Goal: Task Accomplishment & Management: Complete application form

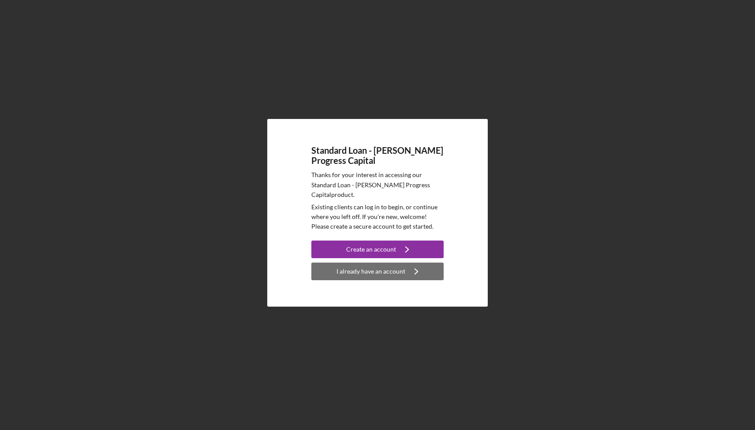
click at [384, 266] on div "I already have an account" at bounding box center [371, 272] width 69 height 18
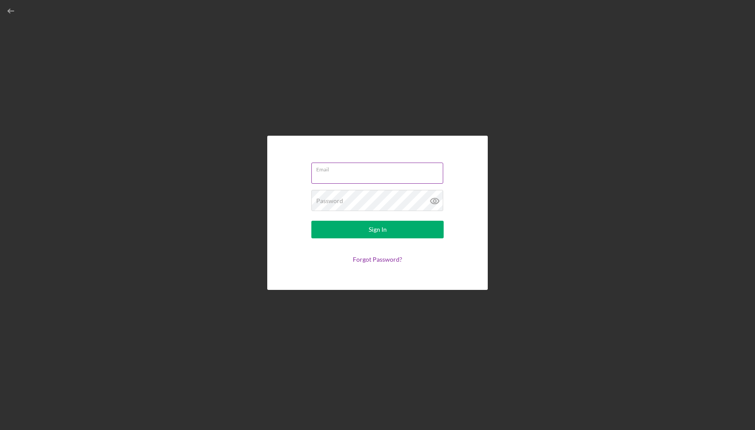
click at [351, 179] on input "Email" at bounding box center [377, 173] width 132 height 21
type input "[PERSON_NAME][EMAIL_ADDRESS][DOMAIN_NAME]"
click at [363, 227] on button "Sign In" at bounding box center [377, 230] width 132 height 18
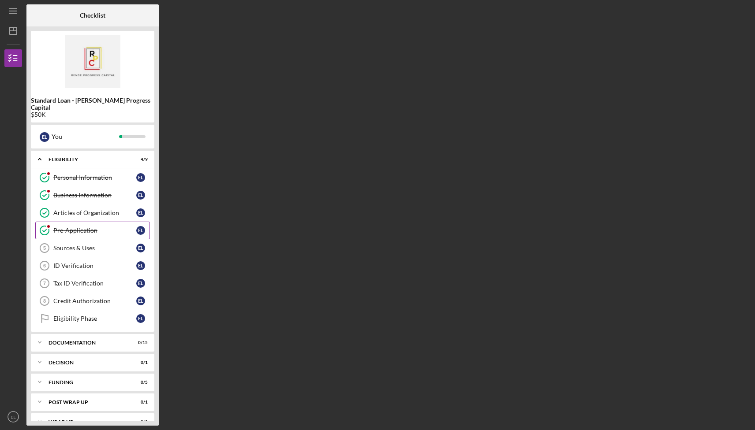
click at [113, 228] on link "Pre-Application Pre-Application E L" at bounding box center [92, 231] width 115 height 18
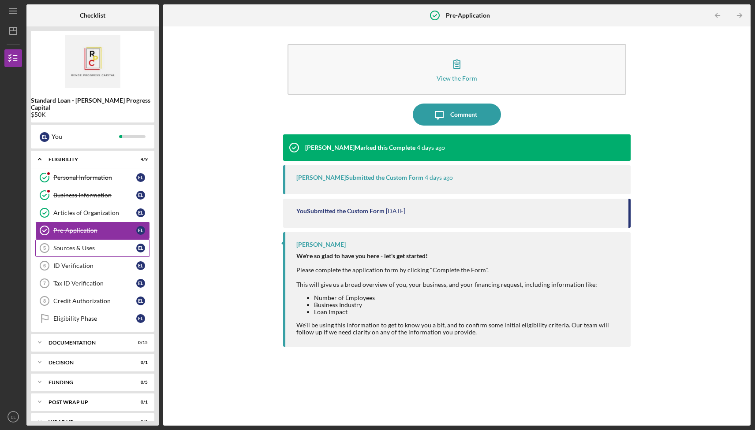
click at [108, 245] on div "Sources & Uses" at bounding box center [94, 248] width 83 height 7
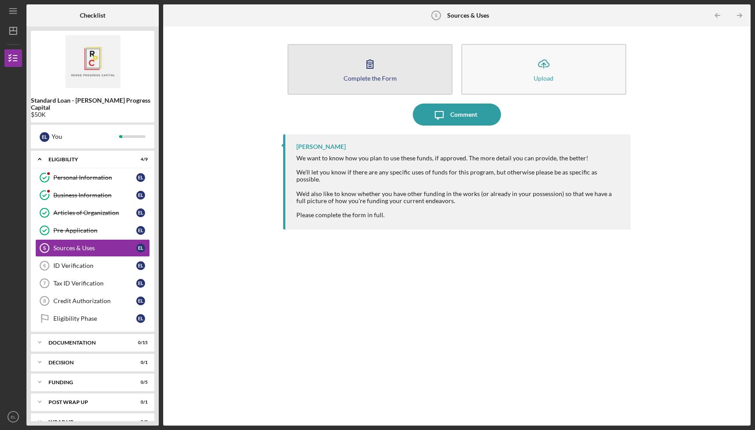
click at [368, 77] on div "Complete the Form" at bounding box center [370, 78] width 53 height 7
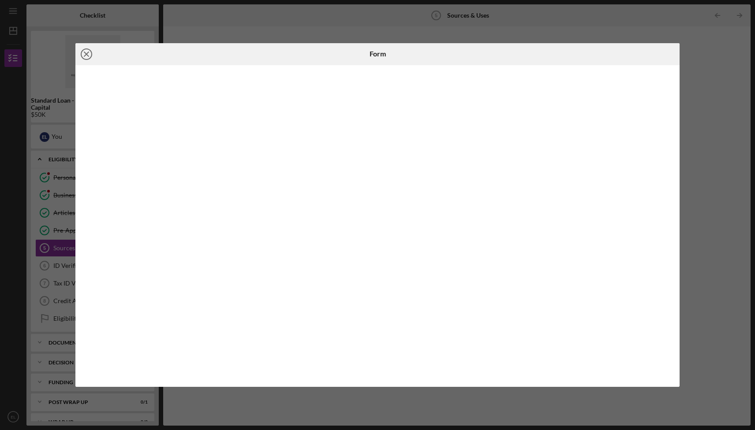
click at [88, 53] on icon "Icon/Close" at bounding box center [86, 54] width 22 height 22
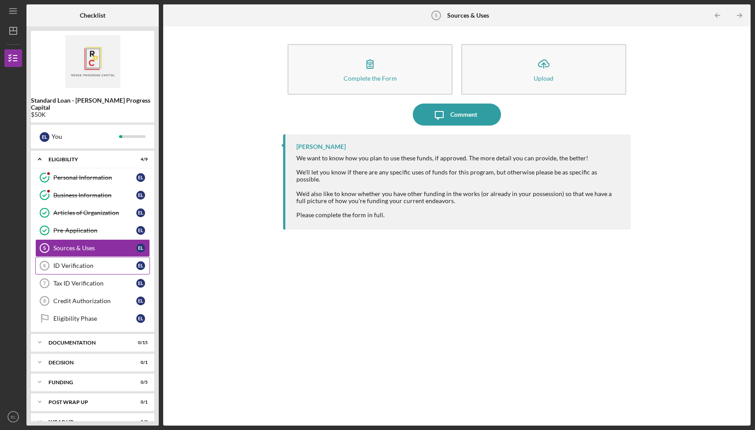
click at [88, 262] on div "ID Verification" at bounding box center [94, 265] width 83 height 7
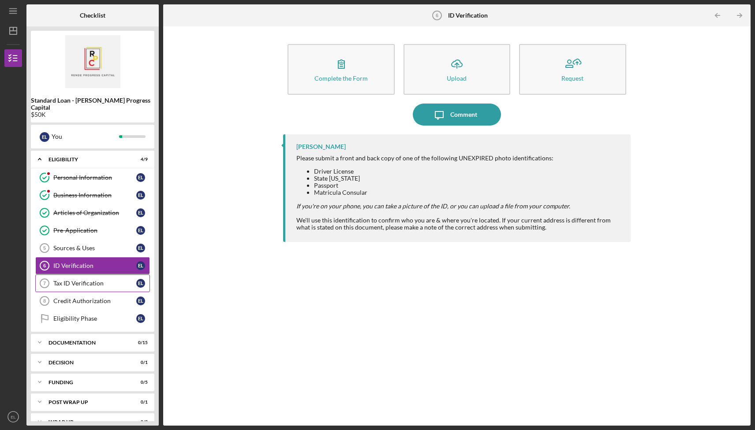
click at [76, 280] on link "Tax ID Verification 7 Tax ID Verification E L" at bounding box center [92, 284] width 115 height 18
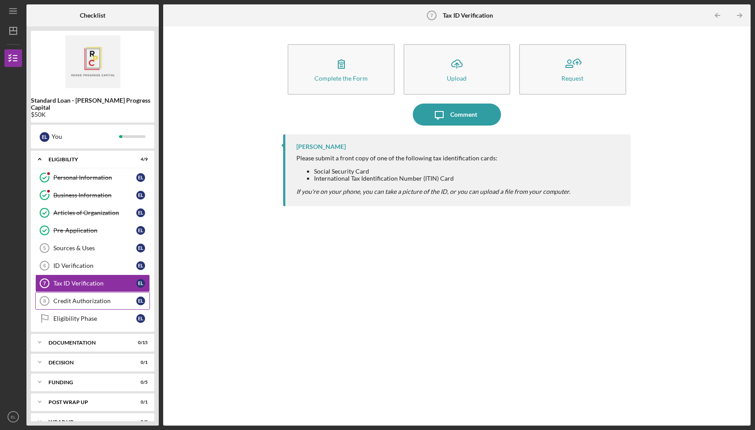
click at [87, 298] on div "Credit Authorization" at bounding box center [94, 301] width 83 height 7
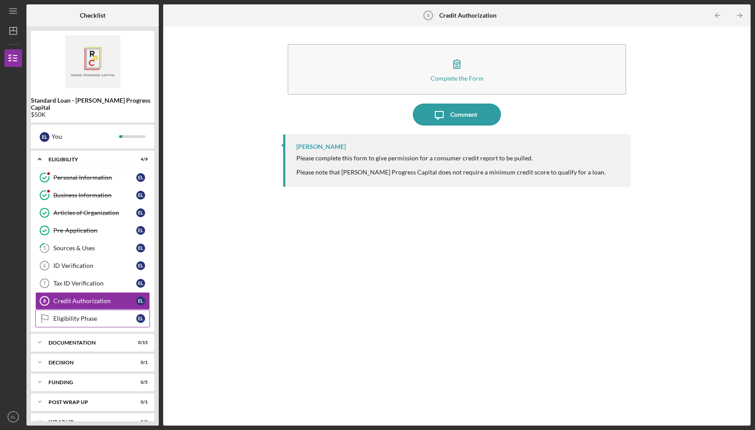
click at [85, 310] on link "Eligibility Phase Eligibility Phase E L" at bounding box center [92, 319] width 115 height 18
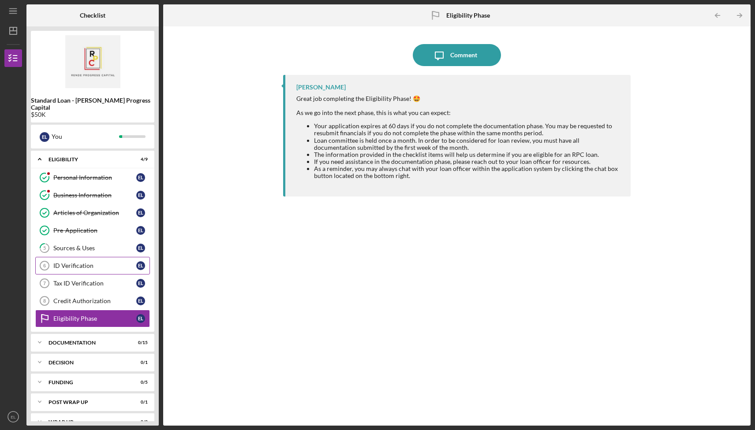
click at [107, 262] on div "ID Verification" at bounding box center [94, 265] width 83 height 7
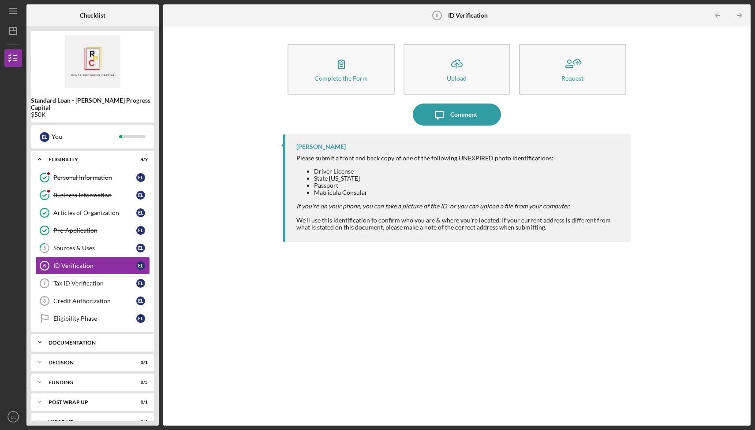
click at [90, 340] on div "Documentation" at bounding box center [96, 342] width 95 height 5
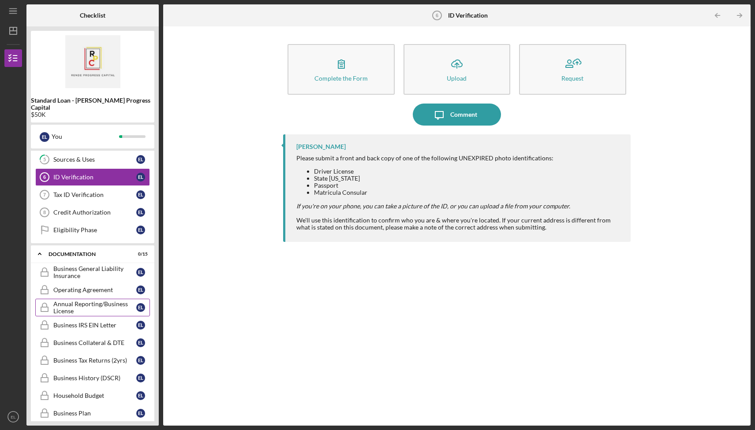
scroll to position [38, 0]
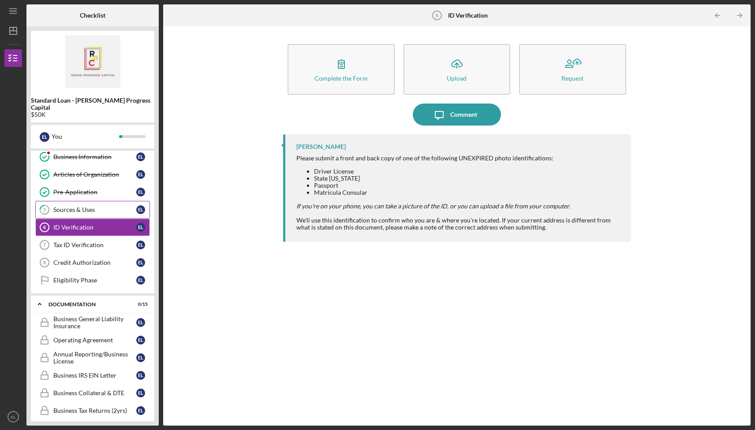
click at [102, 208] on link "5 Sources & Uses E L" at bounding box center [92, 210] width 115 height 18
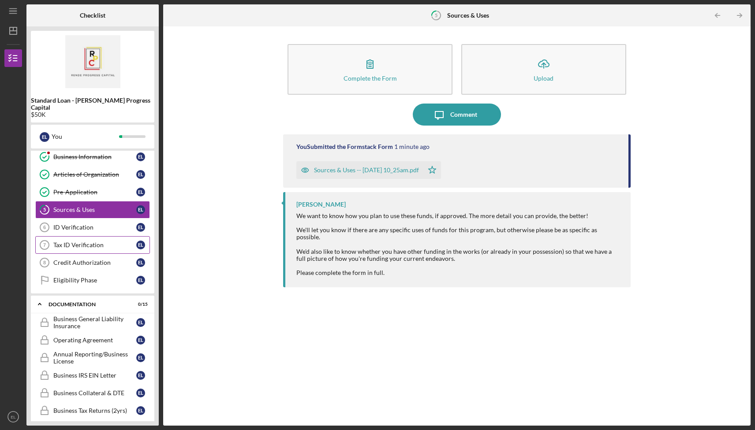
click at [109, 236] on link "Tax ID Verification 7 Tax ID Verification E L" at bounding box center [92, 245] width 115 height 18
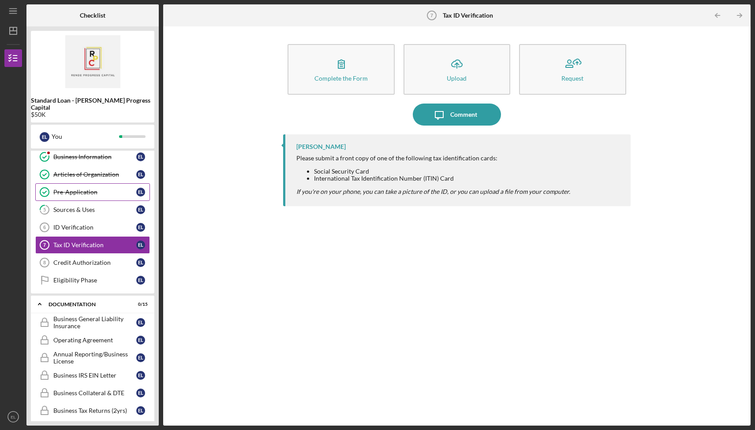
click at [96, 189] on div "Pre-Application" at bounding box center [94, 192] width 83 height 7
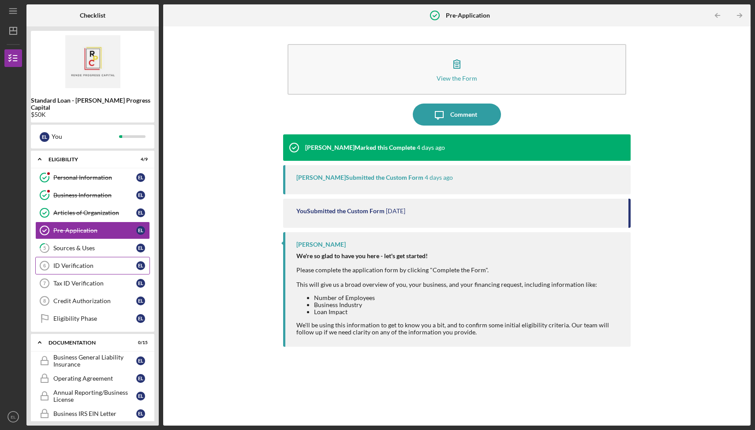
click at [112, 262] on div "ID Verification" at bounding box center [94, 265] width 83 height 7
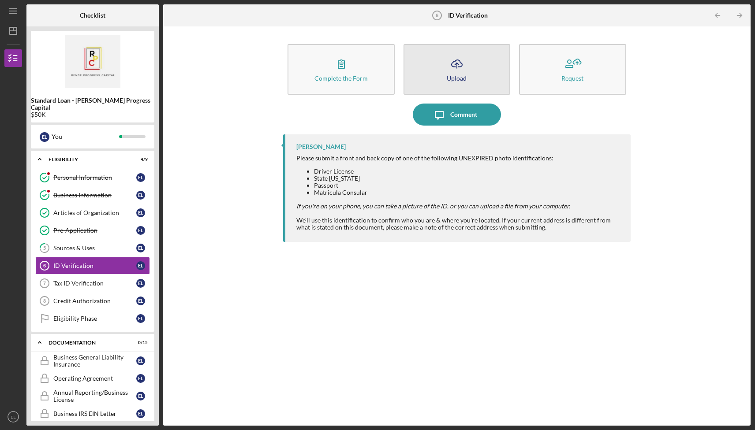
click at [431, 54] on button "Icon/Upload Upload" at bounding box center [457, 69] width 107 height 51
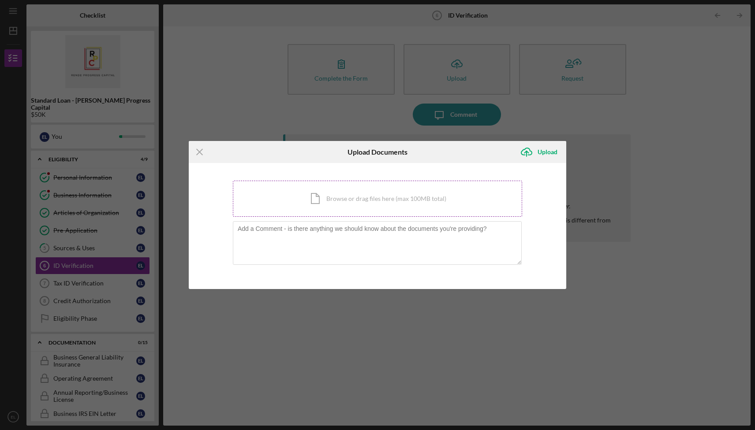
click at [412, 201] on div "Icon/Document Browse or drag files here (max 100MB total) Tap to choose files o…" at bounding box center [377, 199] width 289 height 36
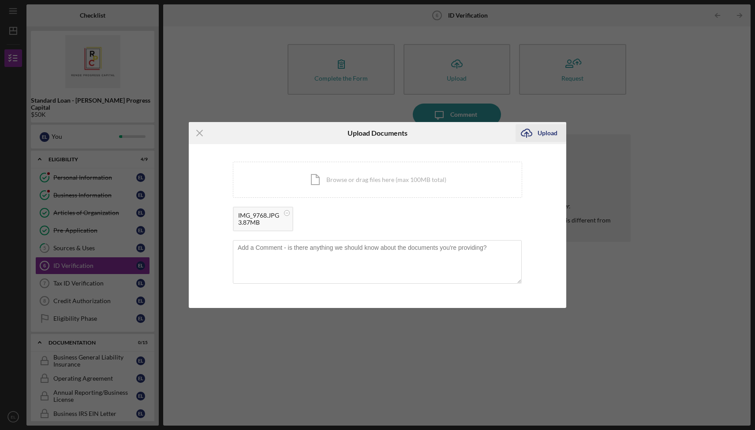
click at [554, 138] on div "Upload" at bounding box center [548, 133] width 20 height 18
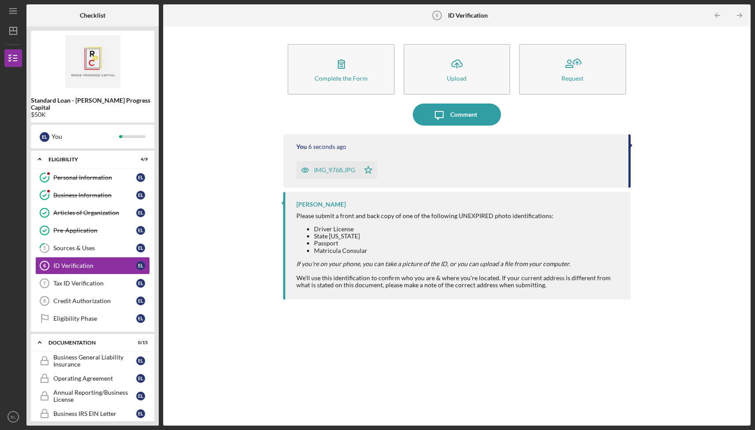
click at [330, 96] on div "Complete the Form Form Icon/Upload Upload Request" at bounding box center [456, 70] width 347 height 60
click at [329, 82] on button "Complete the Form Form" at bounding box center [341, 69] width 107 height 51
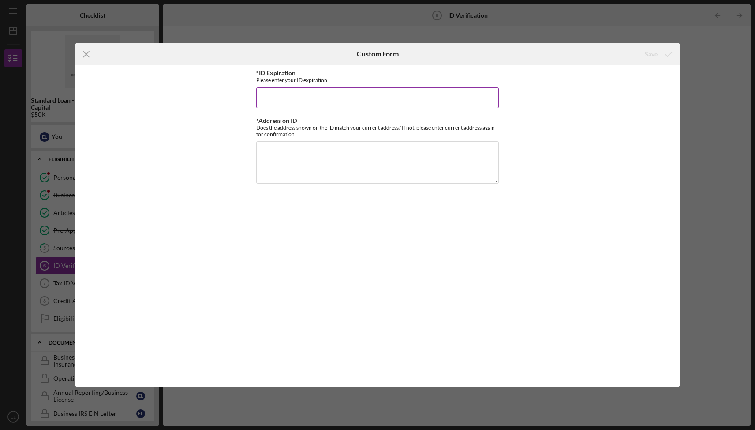
click at [335, 100] on input "*ID Expiration" at bounding box center [377, 97] width 243 height 21
click at [343, 162] on textarea "*Address on ID" at bounding box center [377, 163] width 243 height 42
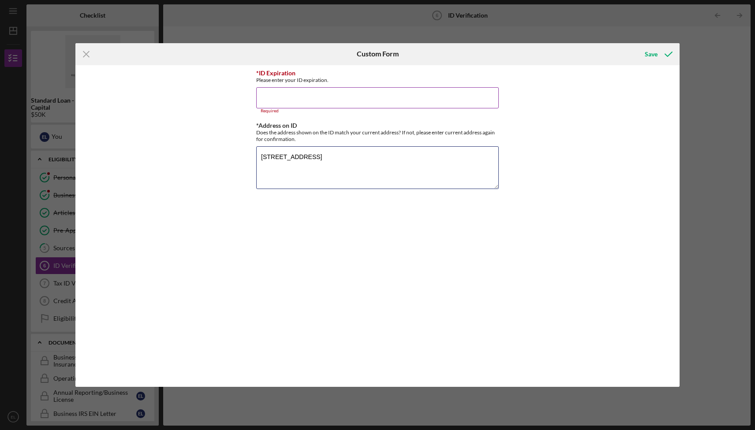
type textarea "[STREET_ADDRESS]"
click at [305, 98] on input "*ID Expiration" at bounding box center [377, 97] width 243 height 21
paste input "[DATE]"
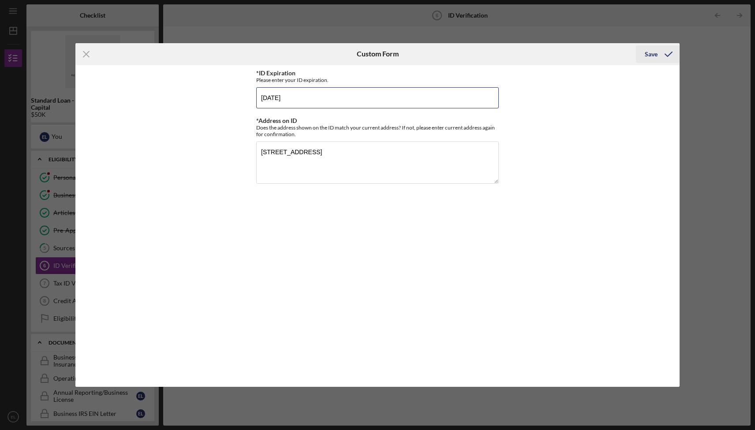
type input "[DATE]"
click at [650, 53] on div "Save" at bounding box center [651, 54] width 13 height 18
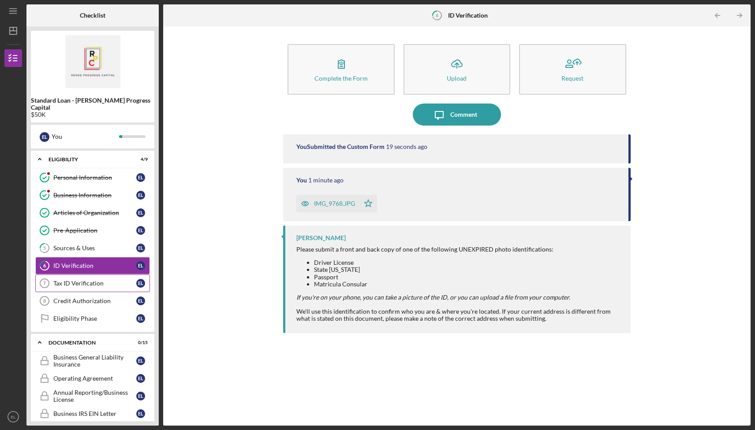
click at [93, 281] on link "Tax ID Verification 7 Tax ID Verification E L" at bounding box center [92, 284] width 115 height 18
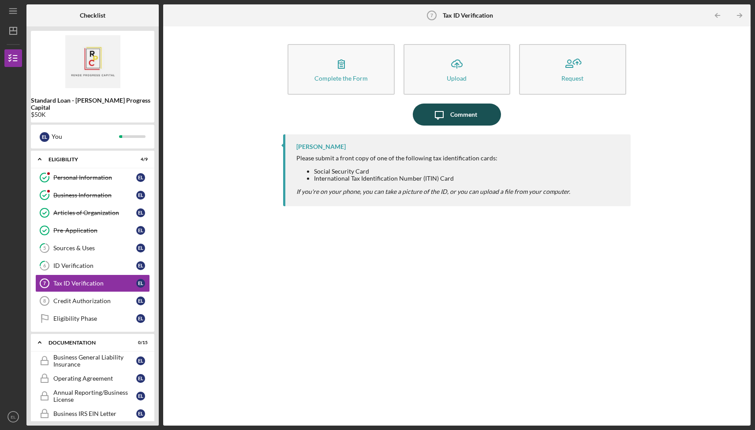
click at [460, 117] on div "Comment" at bounding box center [463, 115] width 27 height 22
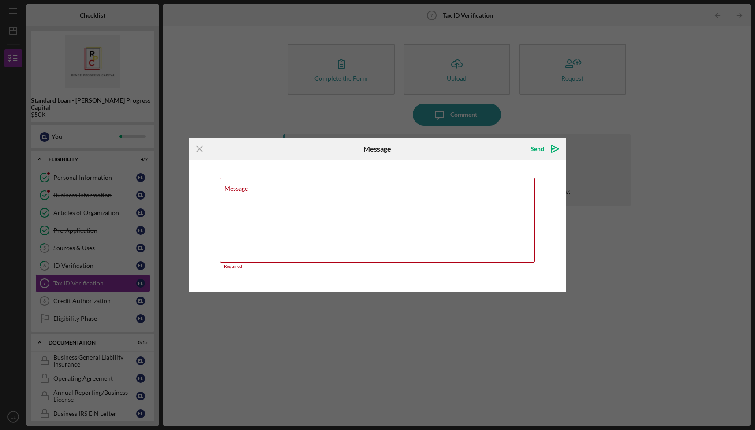
click at [483, 103] on div "Icon/Menu Close Message Send Icon/icon-invite-send Message Required Cancel Send…" at bounding box center [377, 215] width 755 height 430
click at [345, 67] on div "Icon/Menu Close Message Send Icon/icon-invite-send Message Required Cancel Send…" at bounding box center [377, 215] width 755 height 430
click at [199, 146] on icon "Icon/Menu Close" at bounding box center [200, 149] width 22 height 22
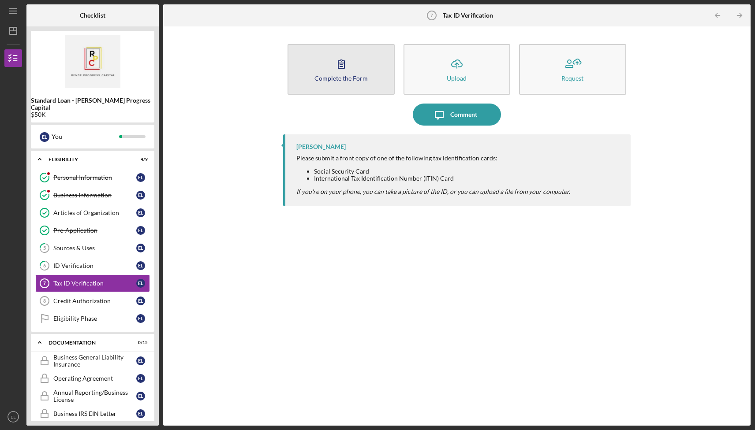
click at [311, 54] on button "Complete the Form Form" at bounding box center [341, 69] width 107 height 51
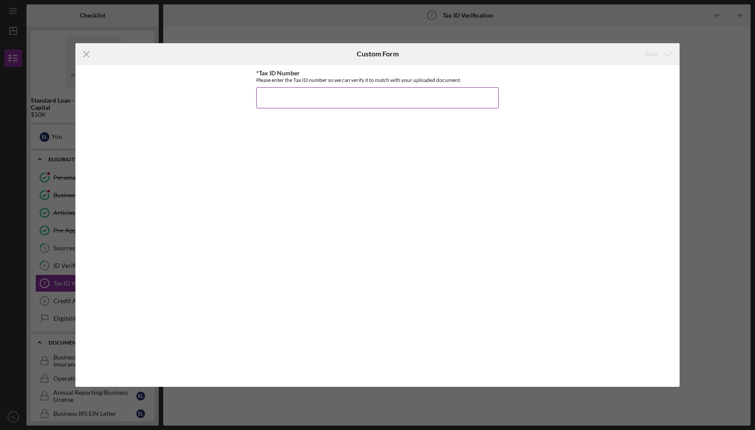
click at [376, 99] on input "*Tax ID Number" at bounding box center [377, 97] width 243 height 21
click at [534, 26] on div "Icon/Menu Close Custom Form Save *Tax ID Number Please enter the Tax ID number …" at bounding box center [377, 215] width 755 height 430
click at [84, 53] on icon "Icon/Menu Close" at bounding box center [86, 54] width 22 height 22
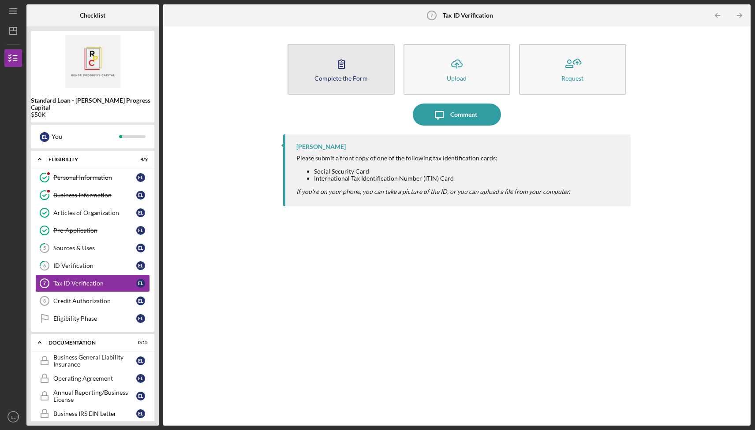
click at [372, 60] on button "Complete the Form Form" at bounding box center [341, 69] width 107 height 51
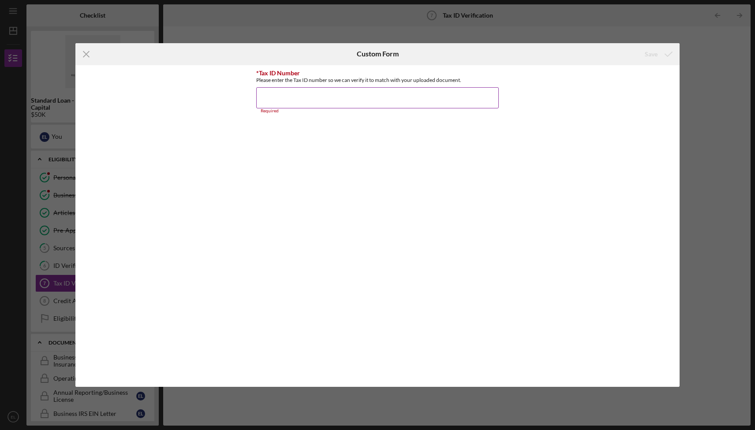
click at [341, 107] on input "*Tax ID Number" at bounding box center [377, 97] width 243 height 21
type input "374198092"
click at [650, 54] on div "Save" at bounding box center [651, 54] width 13 height 18
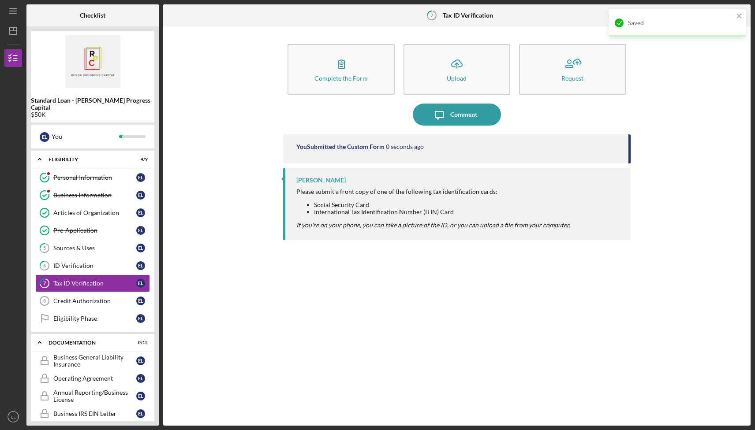
click at [519, 39] on div "Complete the Form Form Icon/Upload Upload Request Icon/Message Comment You Subm…" at bounding box center [456, 226] width 347 height 391
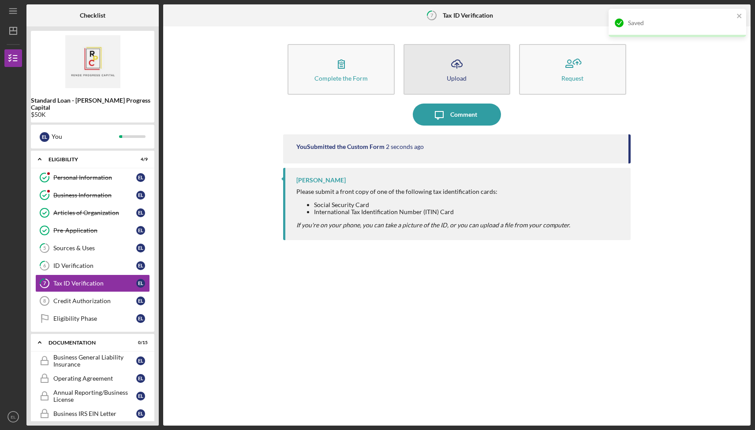
click at [469, 74] on button "Icon/Upload Upload" at bounding box center [457, 69] width 107 height 51
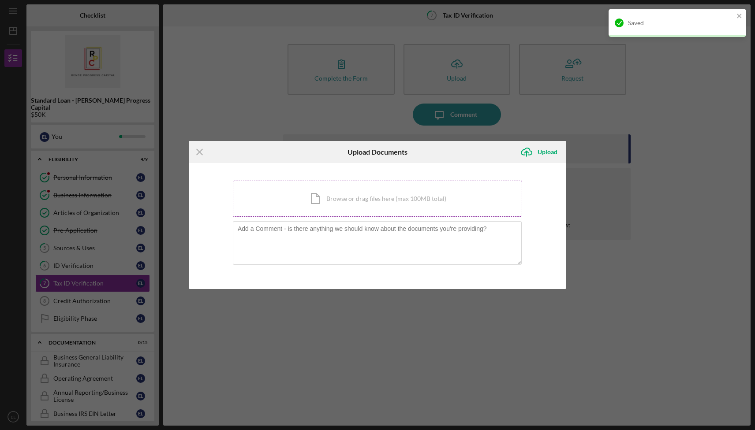
click at [329, 198] on div "Icon/Document Browse or drag files here (max 100MB total) Tap to choose files o…" at bounding box center [377, 199] width 289 height 36
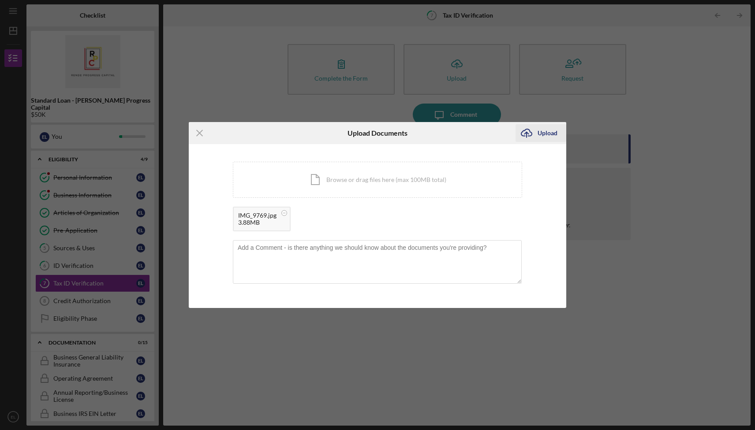
click at [544, 137] on div "Upload" at bounding box center [548, 133] width 20 height 18
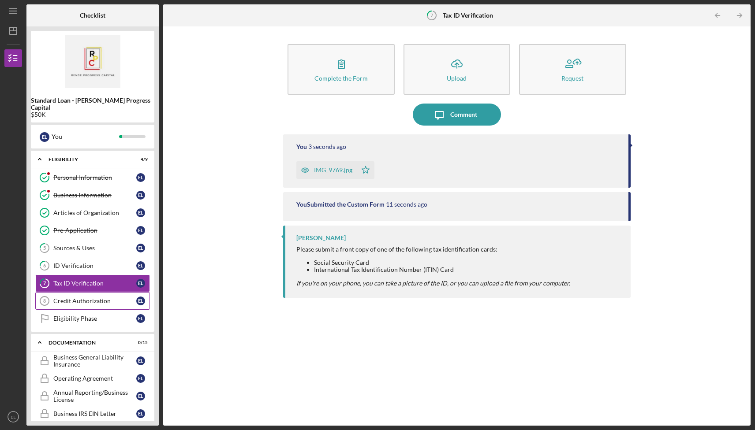
click at [85, 298] on link "Credit Authorization 8 Credit Authorization E L" at bounding box center [92, 301] width 115 height 18
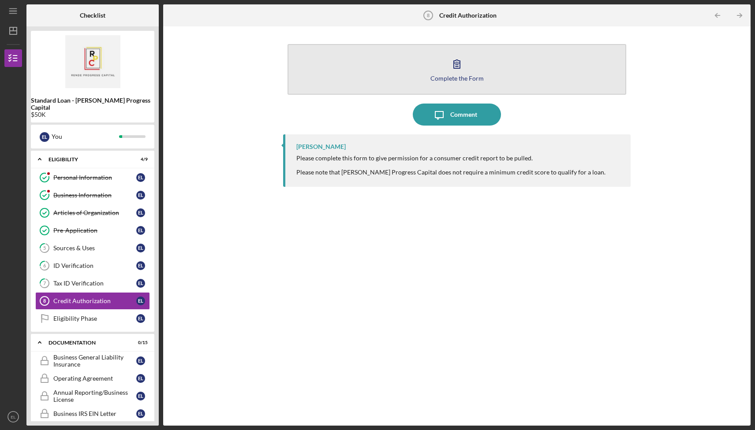
click at [446, 68] on button "Complete the Form Form" at bounding box center [457, 69] width 338 height 51
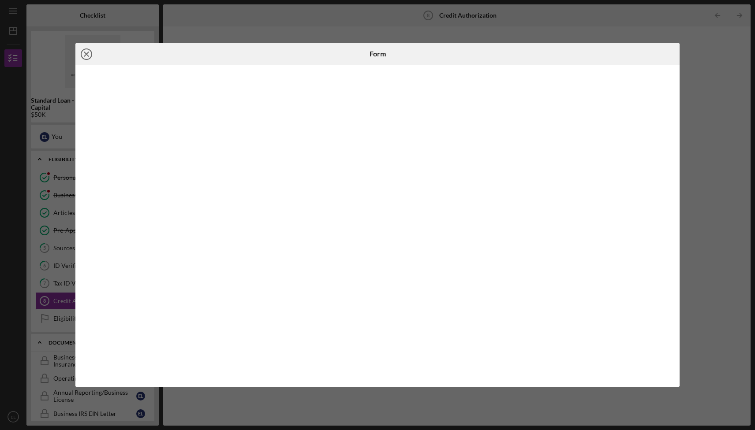
click at [87, 54] on icon "Icon/Close" at bounding box center [86, 54] width 22 height 22
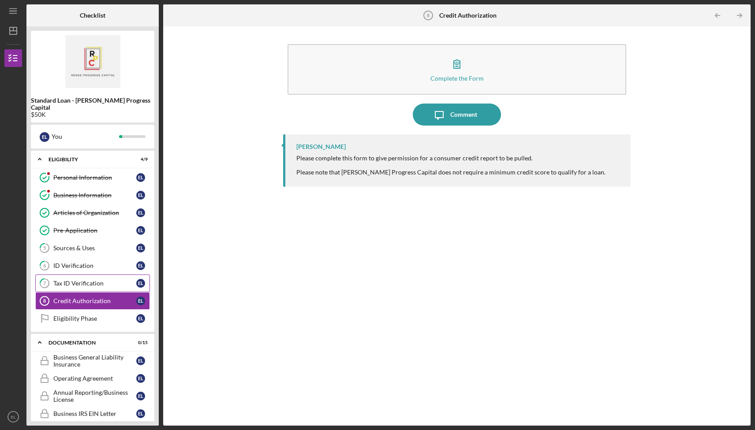
click at [82, 280] on div "Tax ID Verification" at bounding box center [94, 283] width 83 height 7
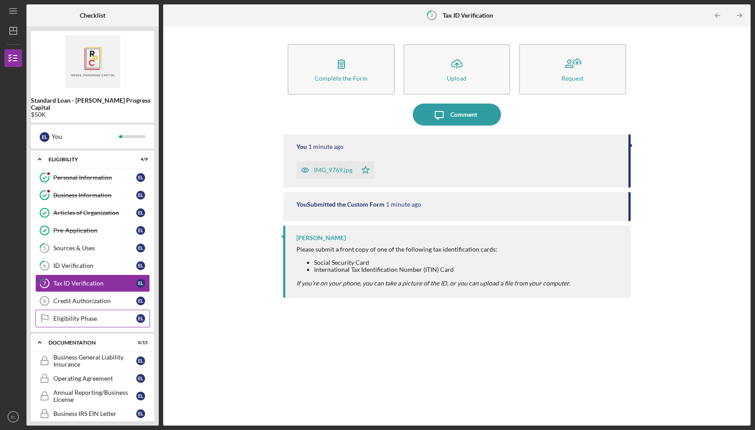
click at [68, 315] on link "Eligibility Phase Eligibility Phase E L" at bounding box center [92, 319] width 115 height 18
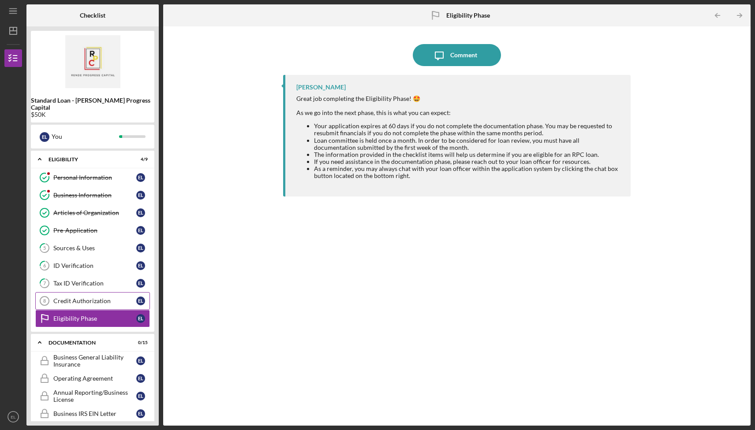
click at [100, 298] on div "Credit Authorization" at bounding box center [94, 301] width 83 height 7
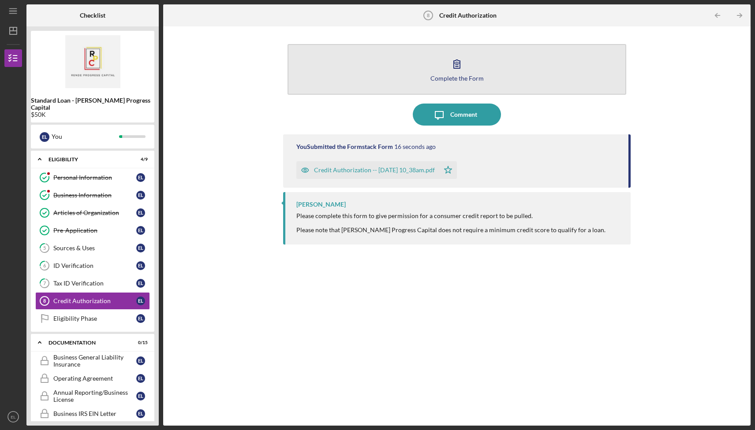
click at [426, 76] on button "Complete the Form Form" at bounding box center [457, 69] width 338 height 51
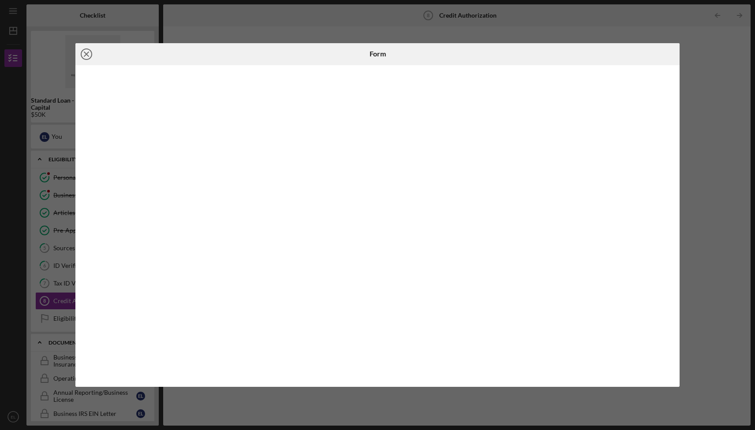
click at [89, 55] on icon "Icon/Close" at bounding box center [86, 54] width 22 height 22
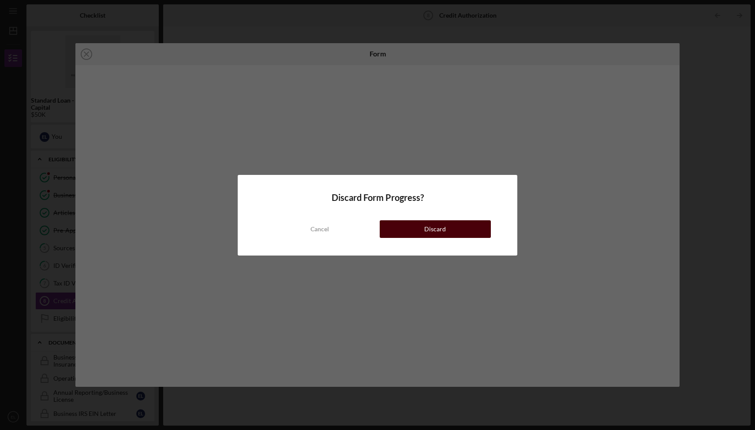
click at [438, 224] on div "Discard" at bounding box center [435, 230] width 22 height 18
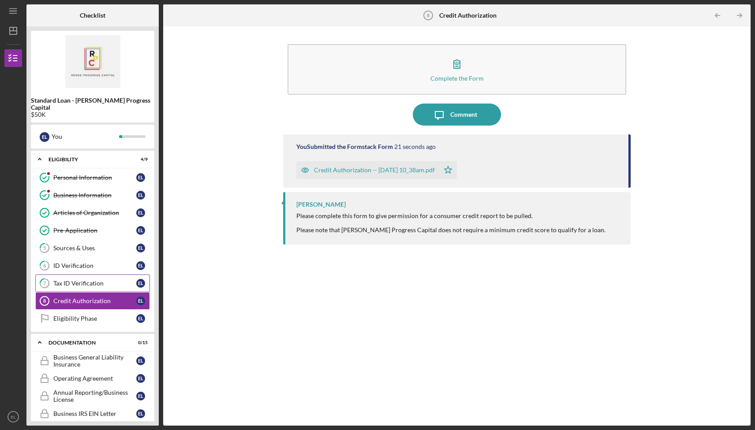
click at [59, 283] on link "7 Tax ID Verification E L" at bounding box center [92, 284] width 115 height 18
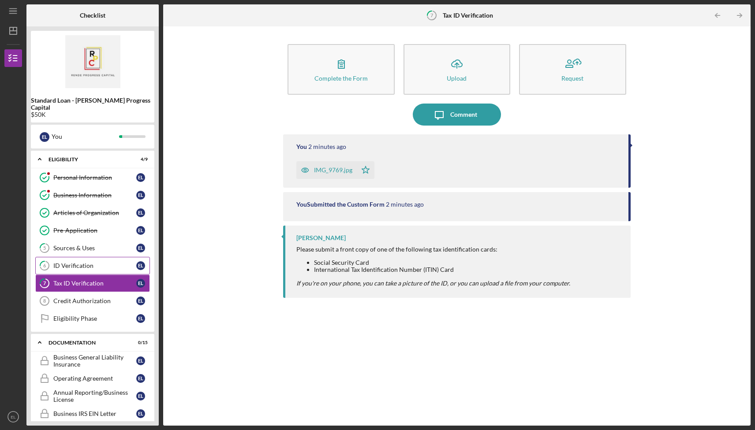
click at [90, 262] on div "ID Verification" at bounding box center [94, 265] width 83 height 7
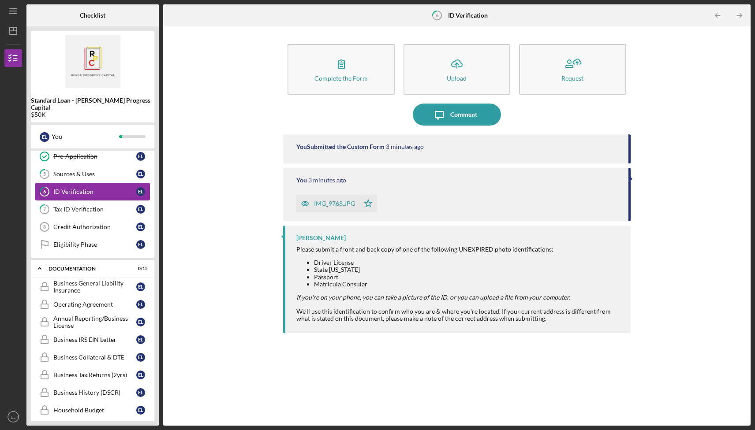
scroll to position [111, 0]
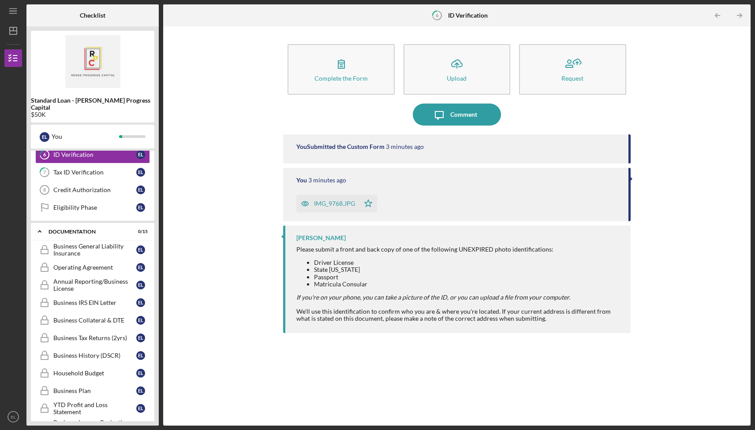
click at [78, 234] on div "Icon/Expander Documentation 0 / 15 Business General Liability Insurance Busines…" at bounding box center [92, 366] width 123 height 287
click at [82, 243] on div "Business General Liability Insurance" at bounding box center [94, 250] width 83 height 14
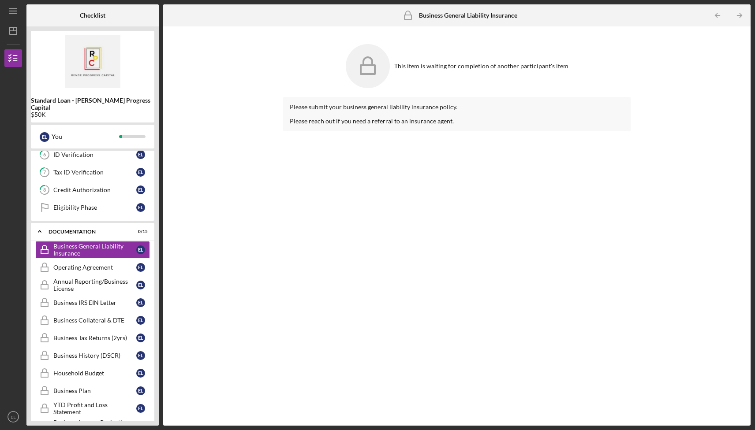
click at [369, 78] on icon at bounding box center [368, 66] width 44 height 44
click at [74, 204] on div "Eligibility Phase" at bounding box center [94, 207] width 83 height 7
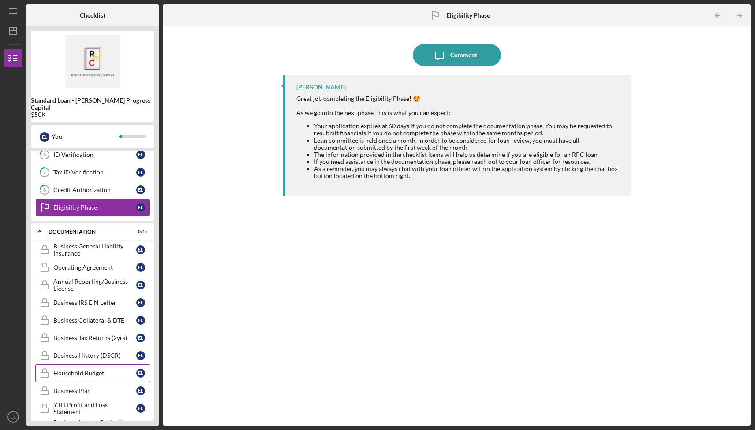
scroll to position [277, 0]
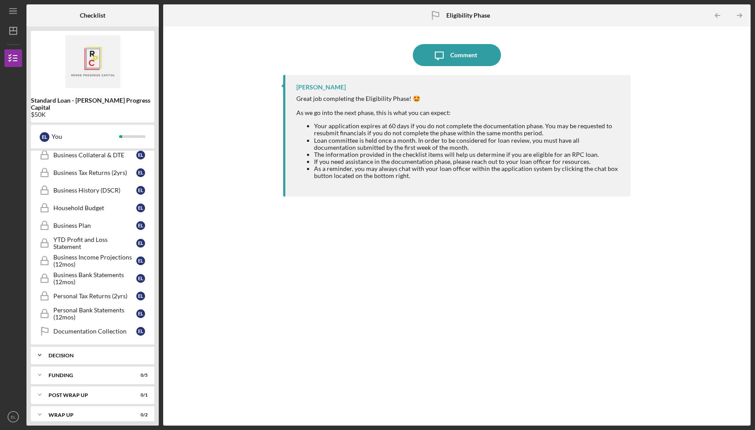
click at [102, 353] on div "Decision" at bounding box center [96, 355] width 95 height 5
click at [105, 371] on link "Decision Decision E L" at bounding box center [92, 374] width 115 height 18
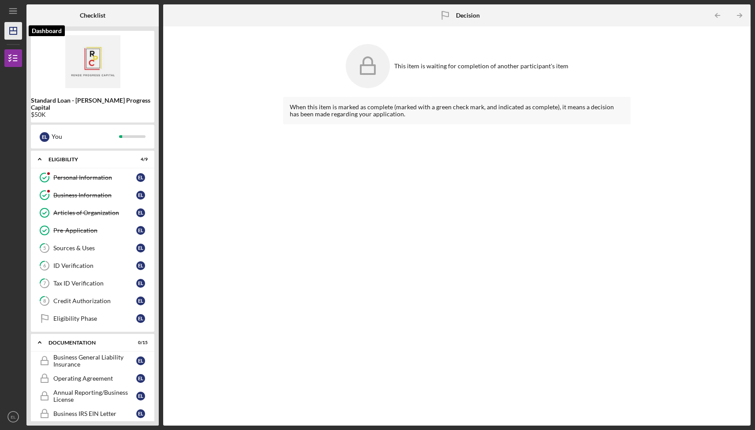
click at [14, 38] on icon "Icon/Dashboard" at bounding box center [13, 31] width 22 height 22
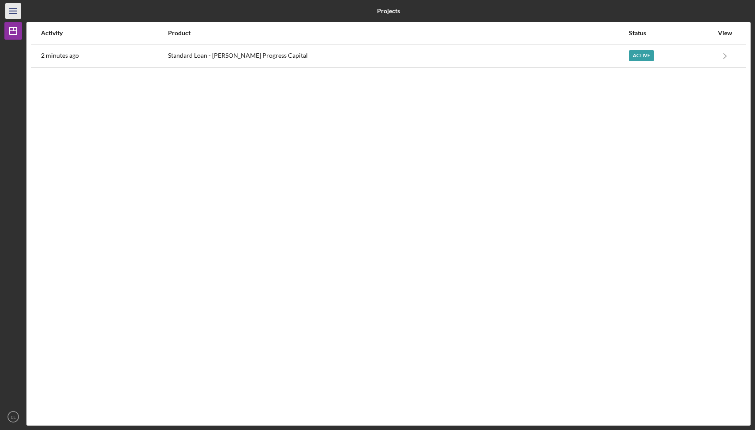
click at [17, 6] on icon "Icon/Menu" at bounding box center [14, 11] width 20 height 20
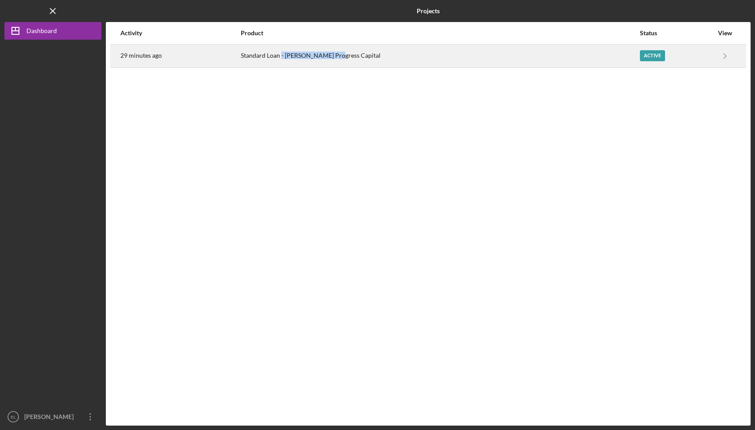
drag, startPoint x: 303, startPoint y: 56, endPoint x: 356, endPoint y: 56, distance: 53.4
click at [356, 56] on div "Standard Loan - [PERSON_NAME] Progress Capital" at bounding box center [440, 56] width 399 height 22
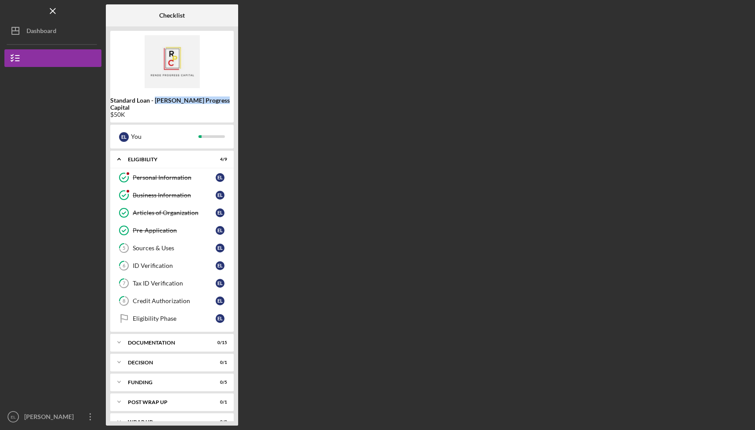
drag, startPoint x: 162, startPoint y: 101, endPoint x: 232, endPoint y: 99, distance: 70.1
click at [232, 99] on div "Standard Loan - [PERSON_NAME] Progress Capital $50K" at bounding box center [171, 107] width 123 height 21
copy b "[PERSON_NAME] Progress Capital"
click at [165, 298] on div "Credit Authorization" at bounding box center [174, 301] width 83 height 7
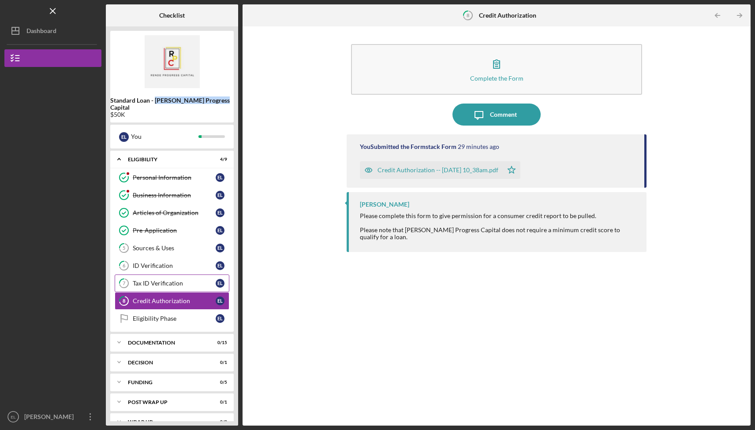
click at [164, 280] on div "Tax ID Verification" at bounding box center [174, 283] width 83 height 7
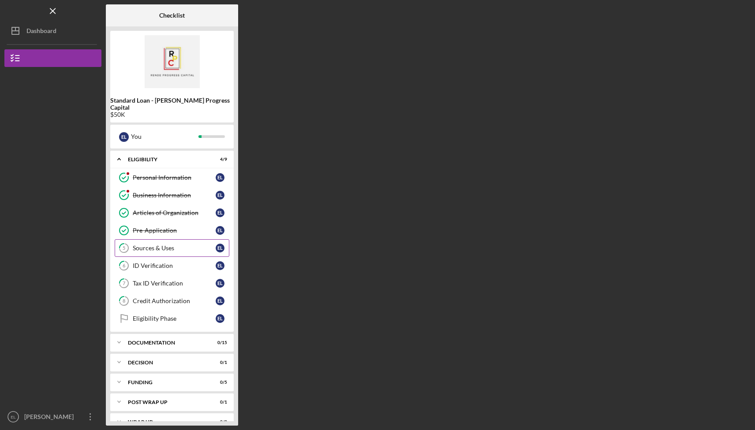
scroll to position [7, 0]
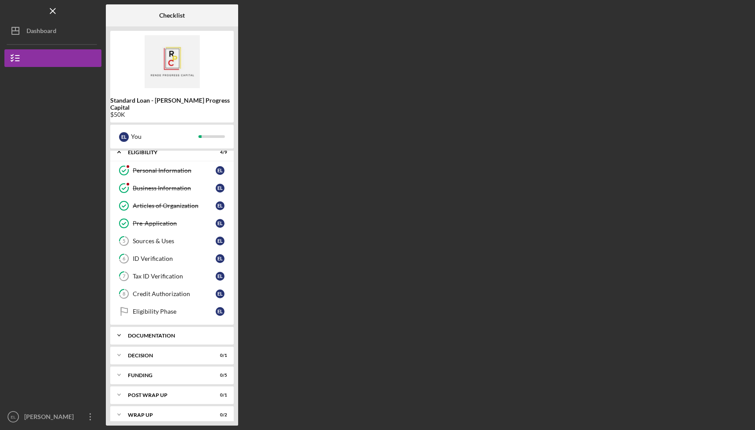
click at [167, 333] on div "Icon/Expander Documentation 0 / 15" at bounding box center [171, 336] width 123 height 18
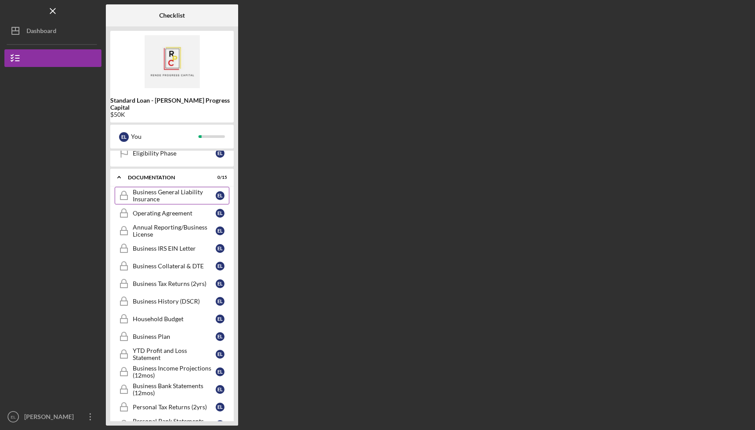
scroll to position [277, 0]
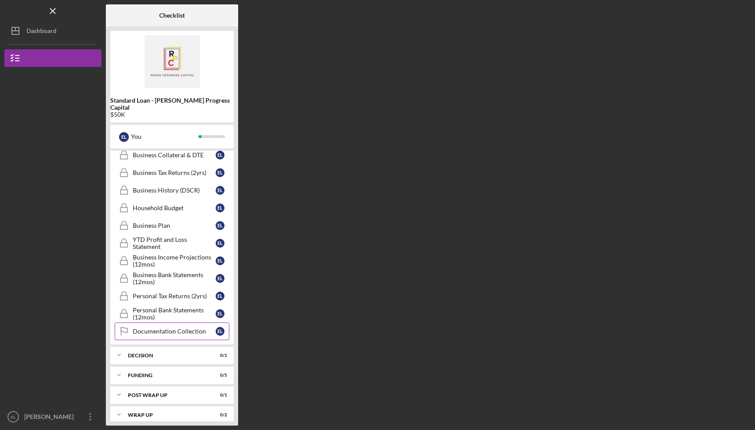
click at [187, 328] on div "Documentation Collection" at bounding box center [174, 331] width 83 height 7
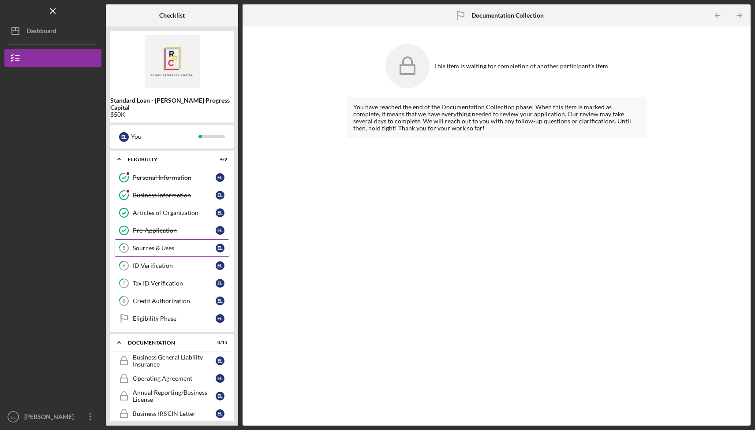
click at [197, 245] on div "Sources & Uses" at bounding box center [174, 248] width 83 height 7
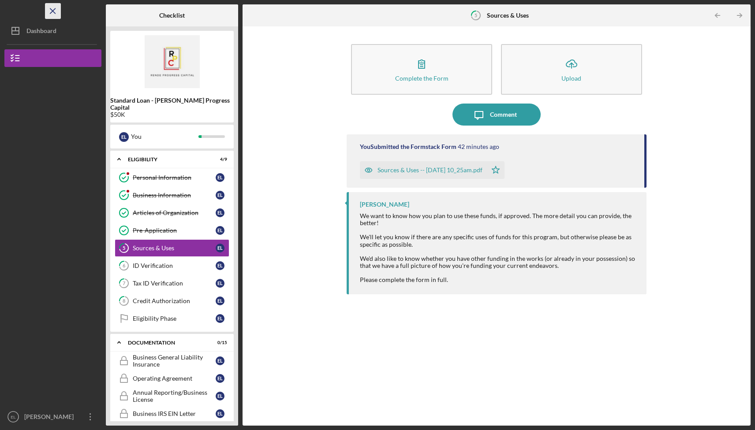
click at [50, 11] on icon "Icon/Menu Close" at bounding box center [53, 11] width 20 height 20
